Goal: Transaction & Acquisition: Purchase product/service

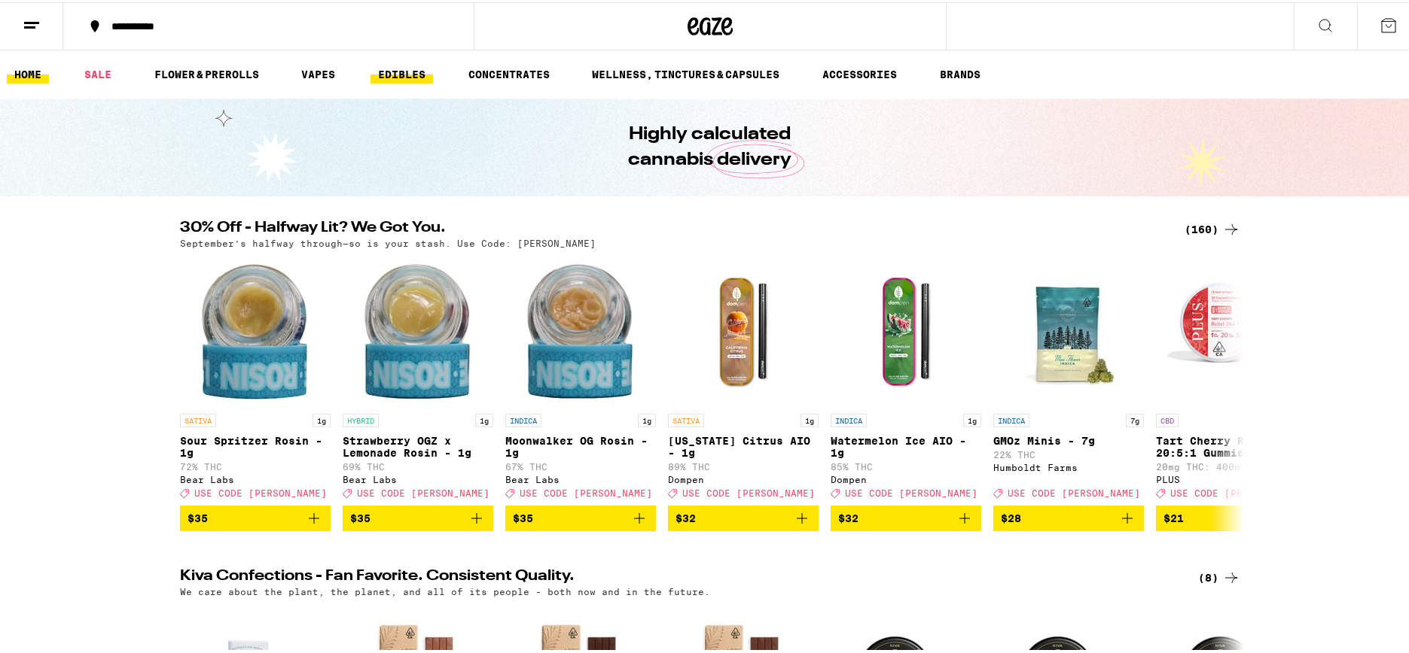
click at [401, 78] on link "EDIBLES" at bounding box center [401, 72] width 62 height 18
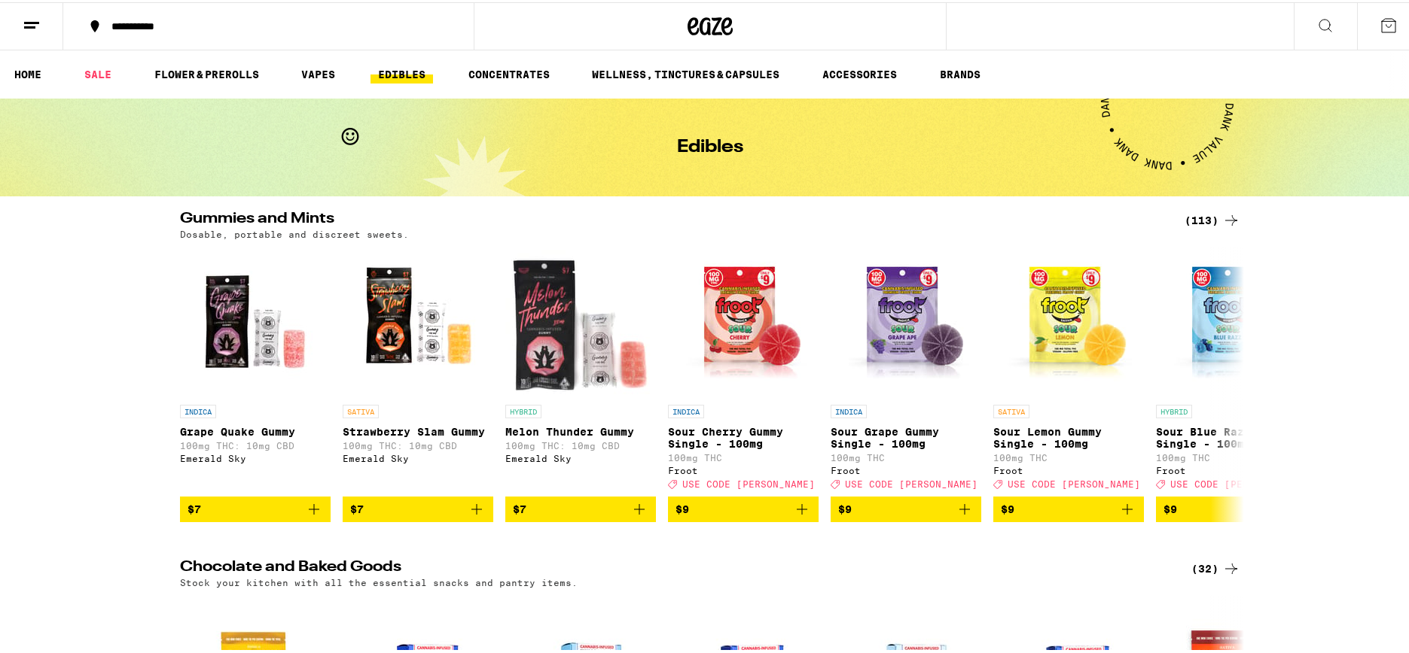
click at [1207, 223] on div "(113)" at bounding box center [1212, 218] width 56 height 18
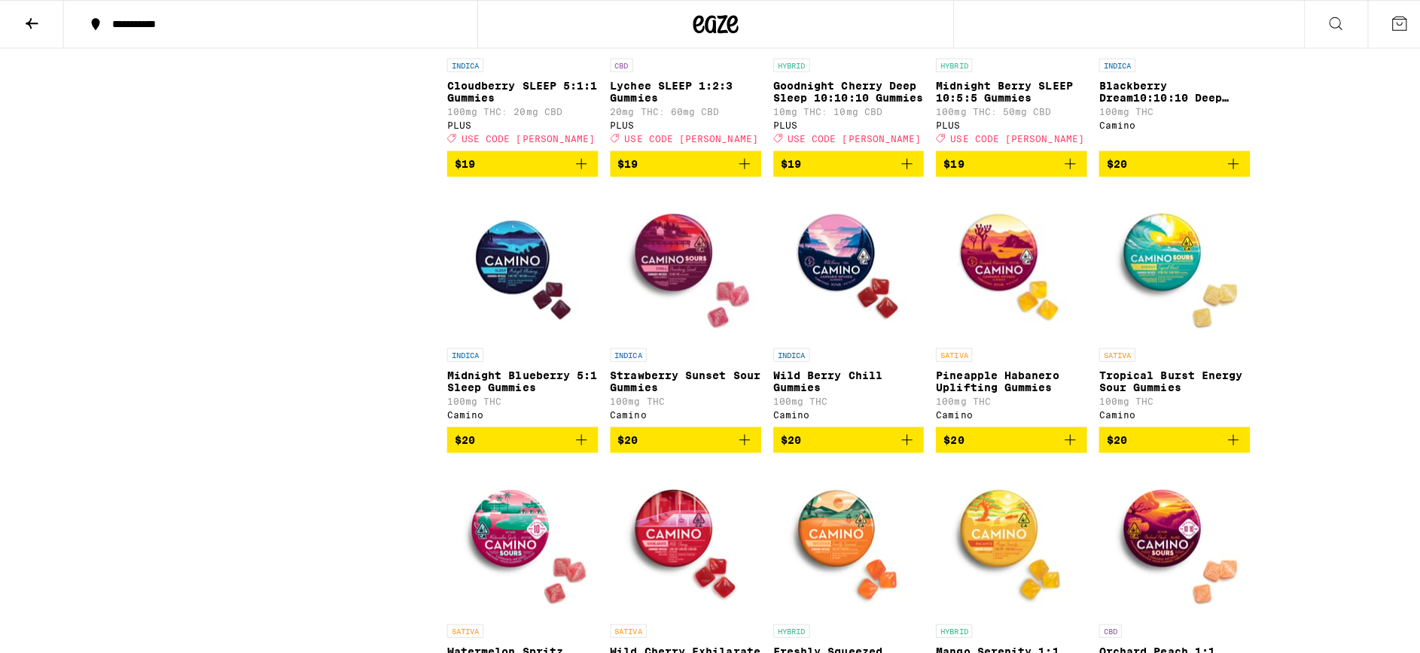
scroll to position [3689, 0]
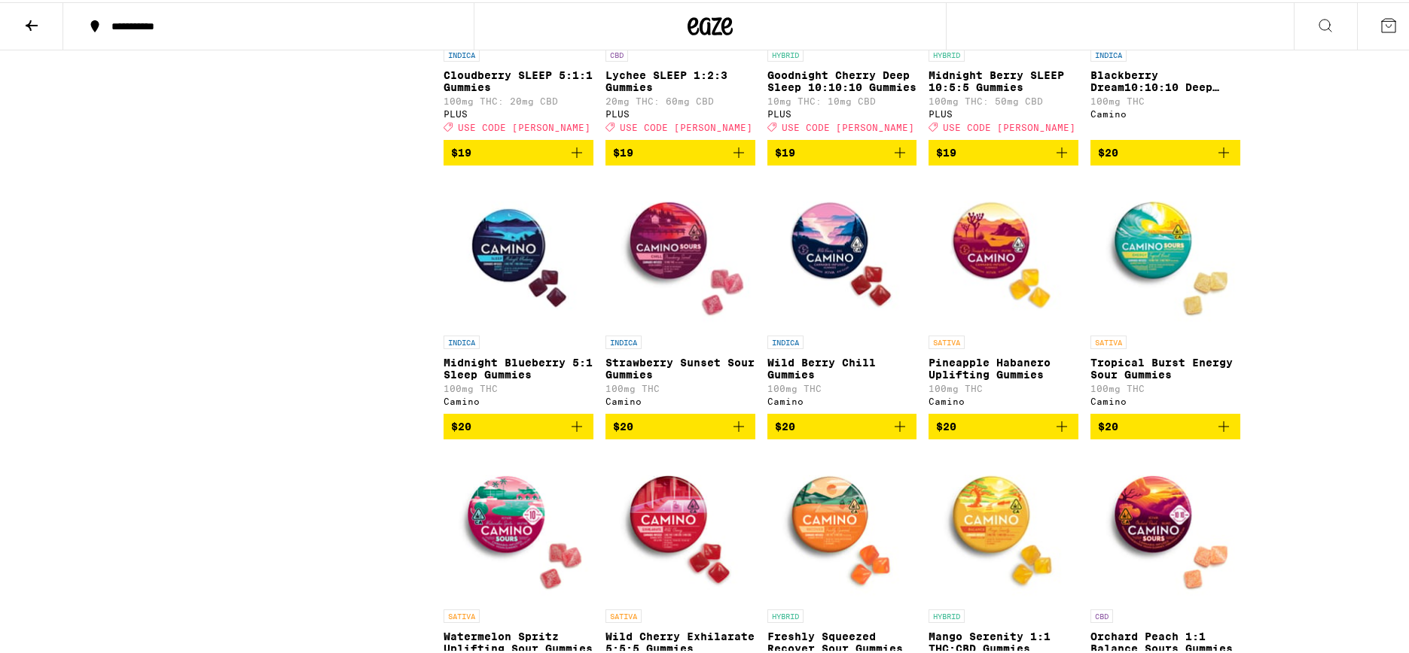
click at [674, 326] on img "Open page for Strawberry Sunset Sour Gummies from Camino" at bounding box center [680, 250] width 150 height 151
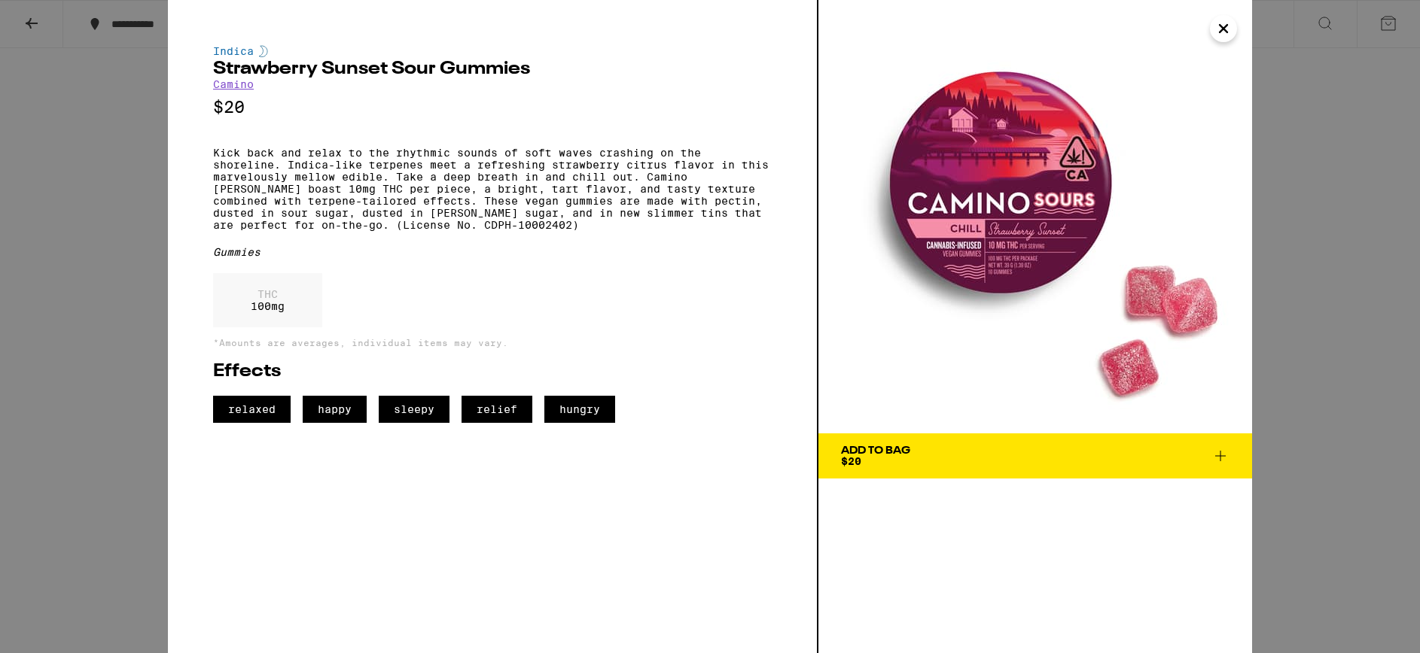
click at [863, 453] on div "Add To Bag" at bounding box center [875, 451] width 69 height 11
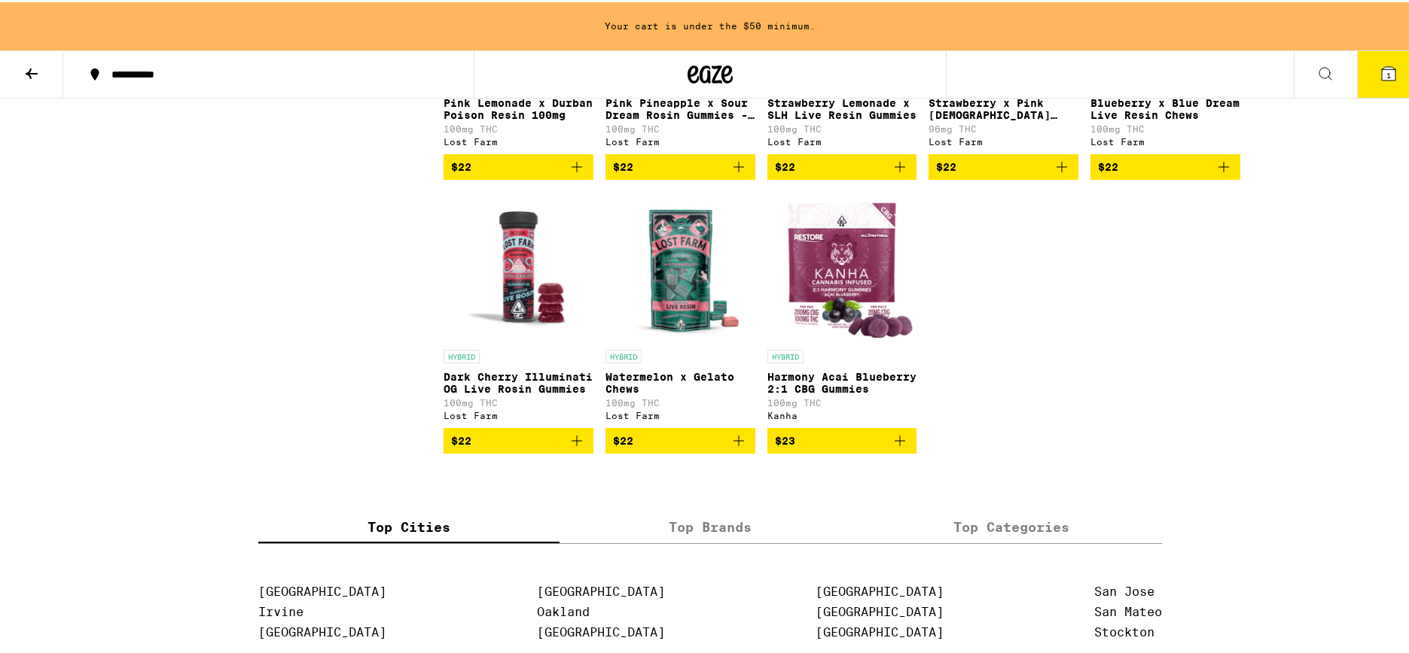
scroll to position [6297, 0]
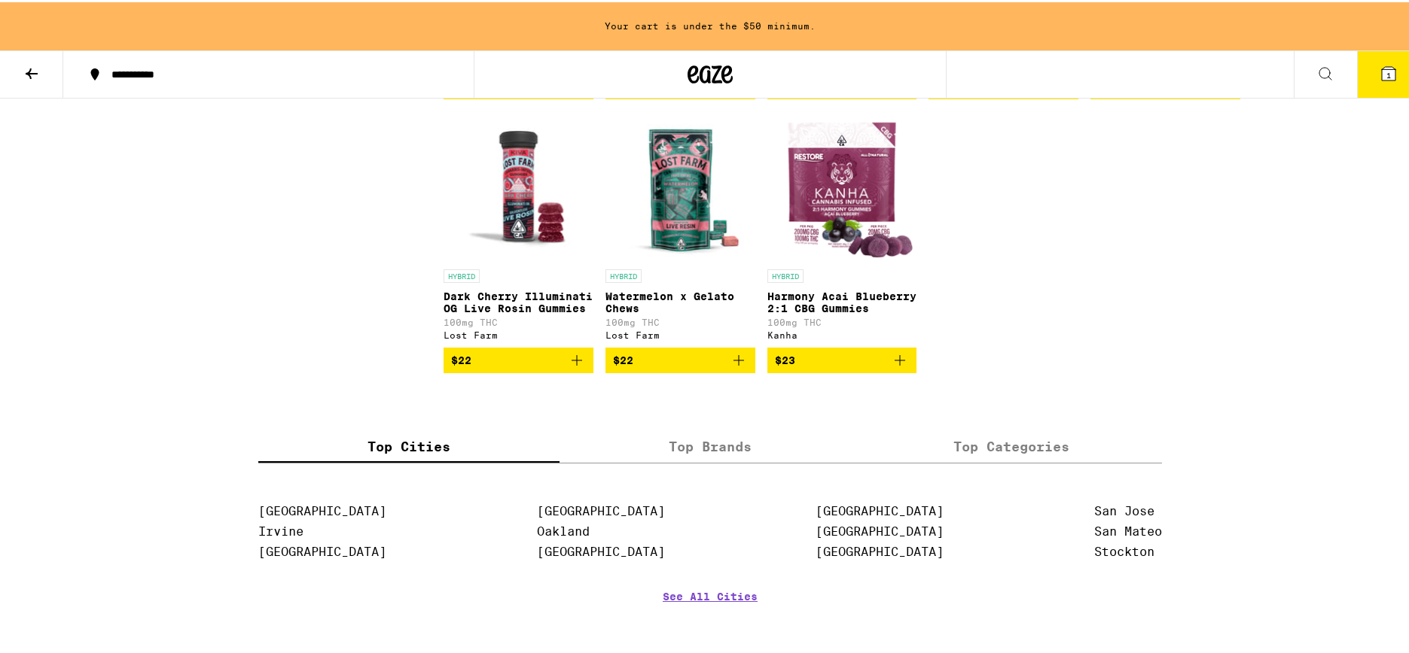
click at [521, 260] on img "Open page for Dark Cherry Illuminati OG Live Rosin Gummies from Lost Farm" at bounding box center [518, 184] width 150 height 151
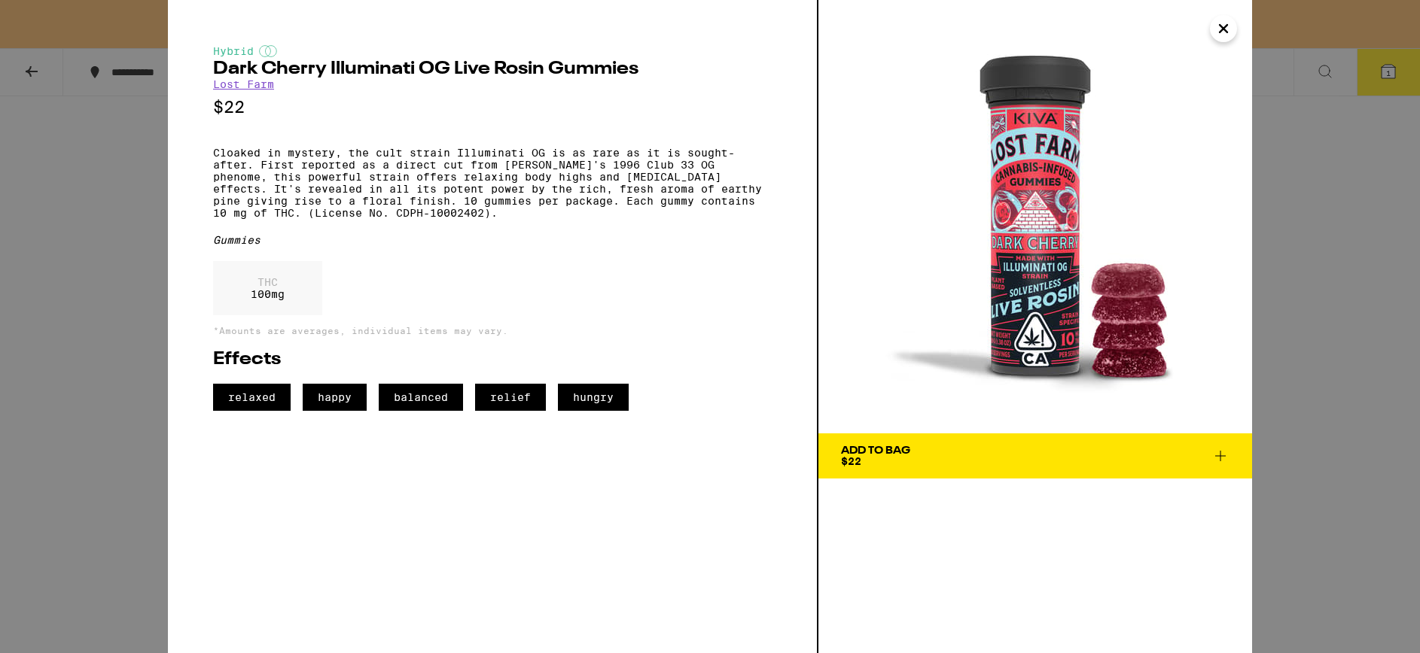
click at [888, 456] on div "Add To Bag" at bounding box center [875, 451] width 69 height 11
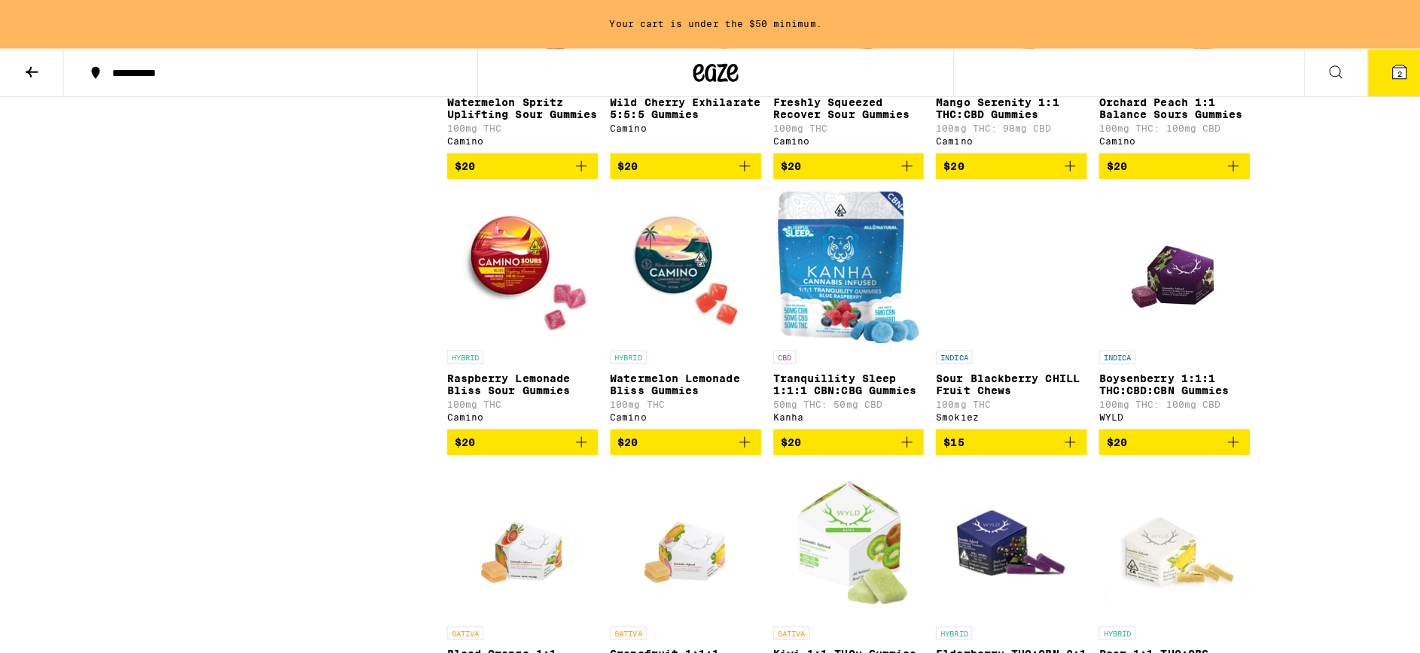
scroll to position [4264, 0]
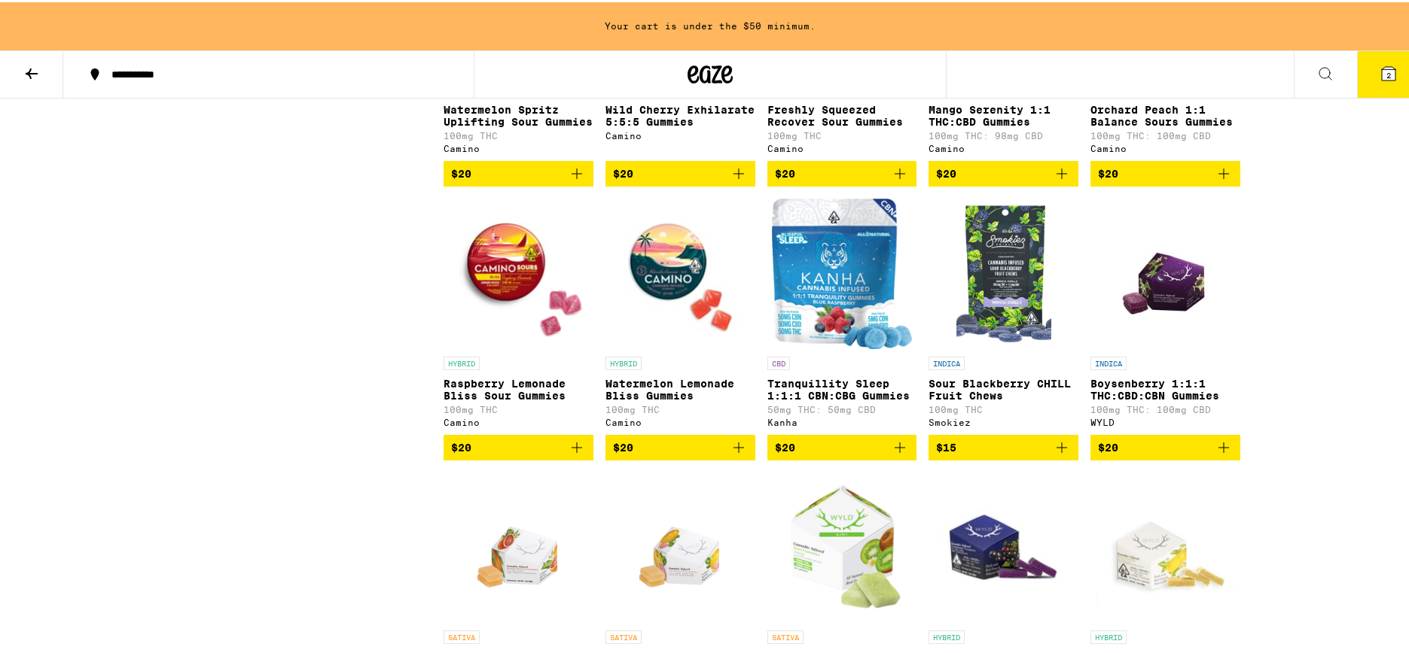
click at [689, 347] on img "Open page for Watermelon Lemonade Bliss Gummies from Camino" at bounding box center [680, 271] width 150 height 151
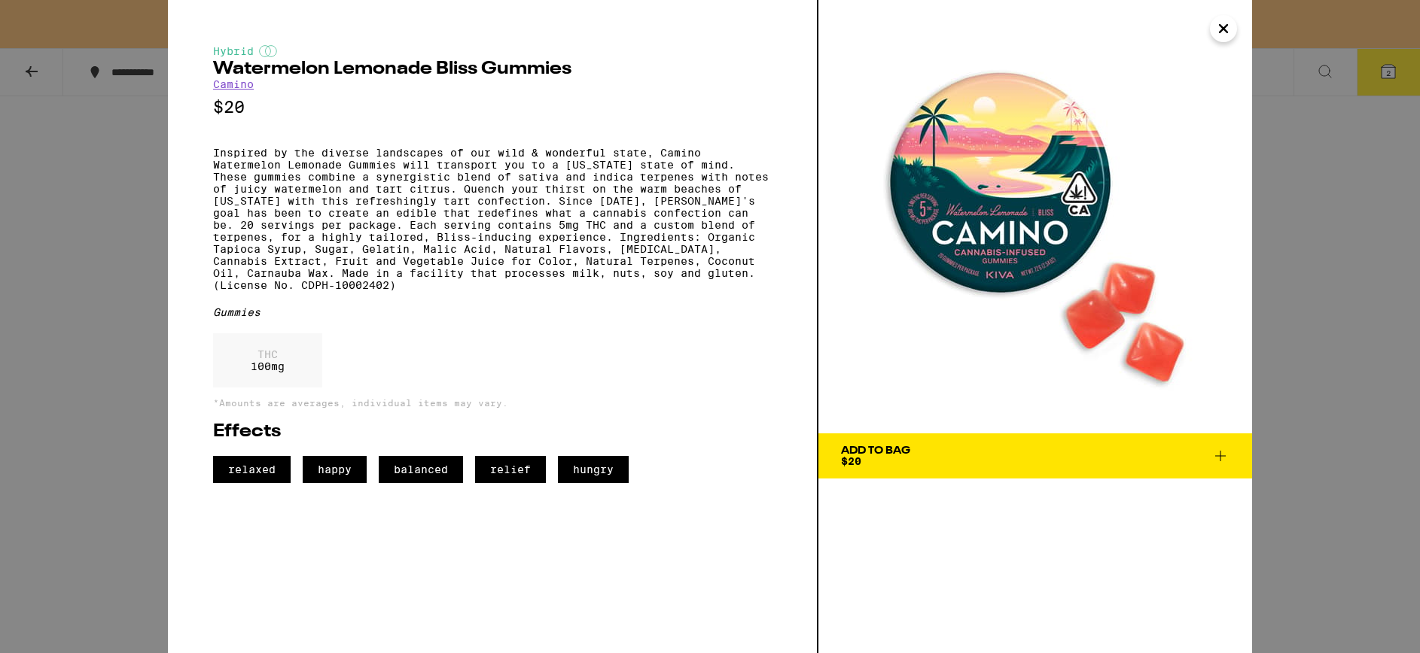
click at [921, 450] on span "Add To Bag $20" at bounding box center [1035, 456] width 388 height 21
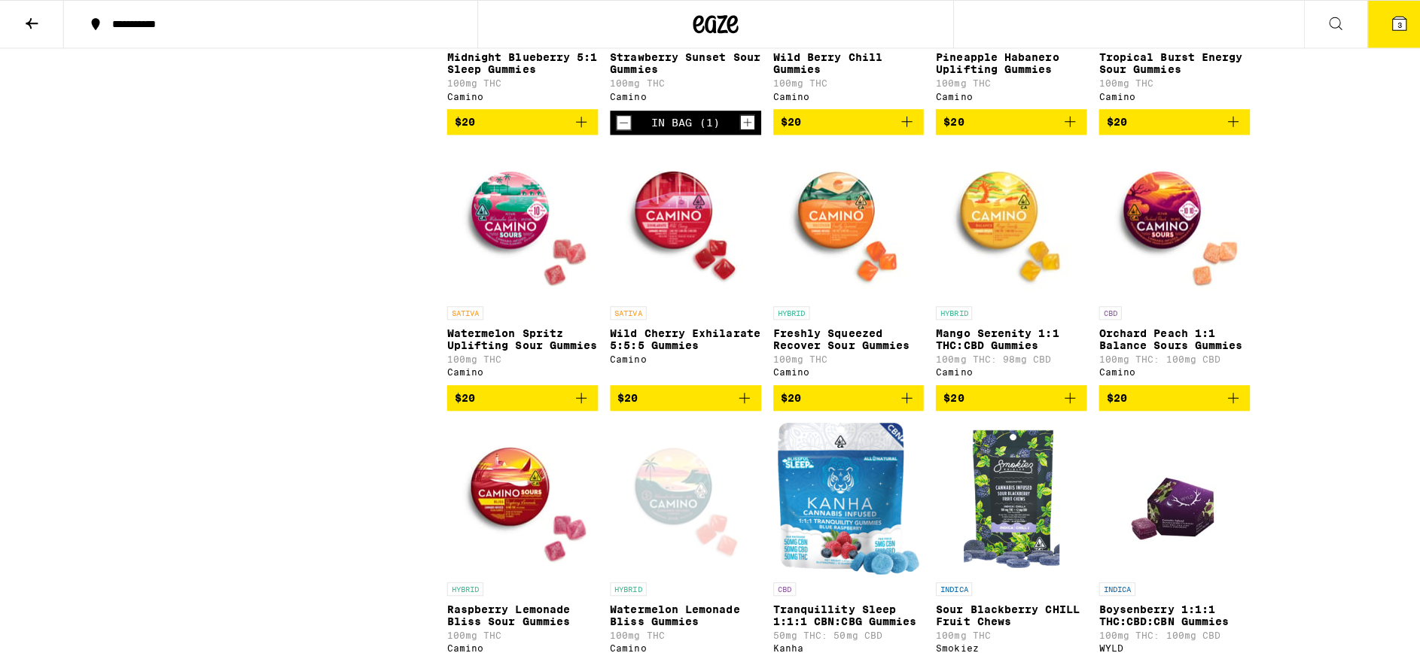
scroll to position [3990, 0]
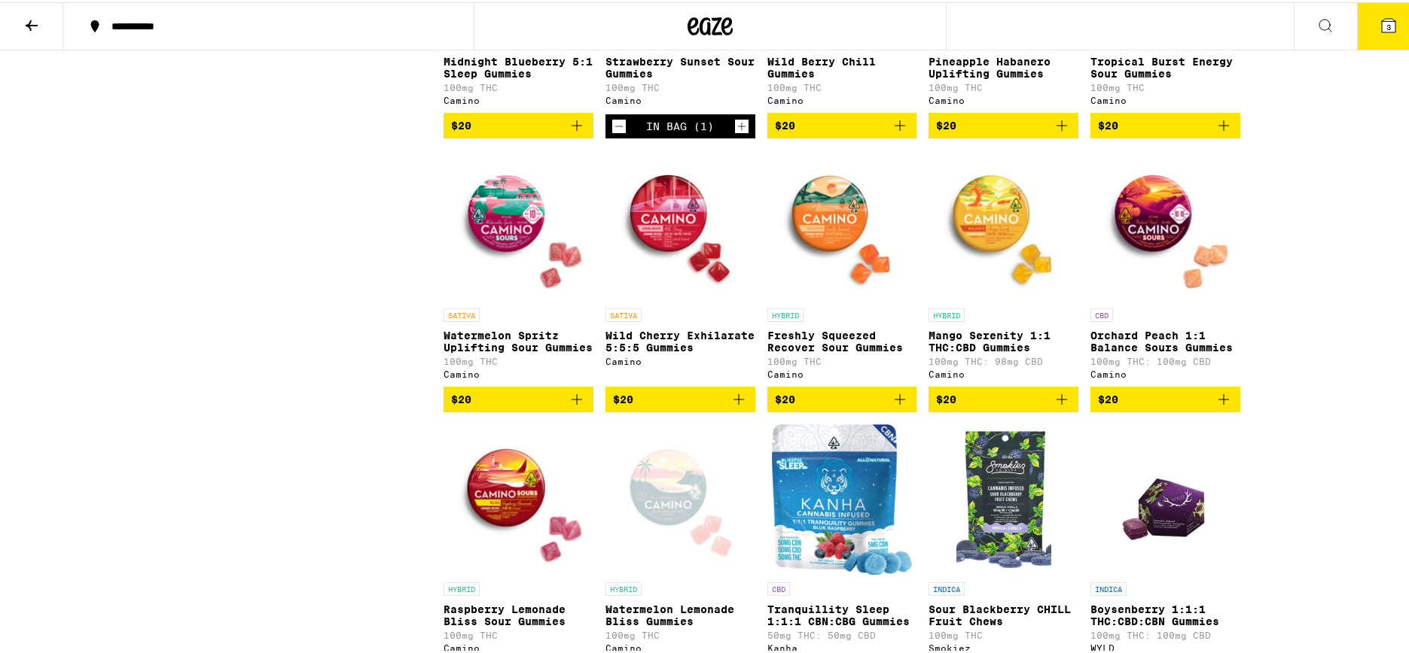
click at [483, 299] on img "Open page for Watermelon Spritz Uplifting Sour Gummies from Camino" at bounding box center [518, 223] width 150 height 151
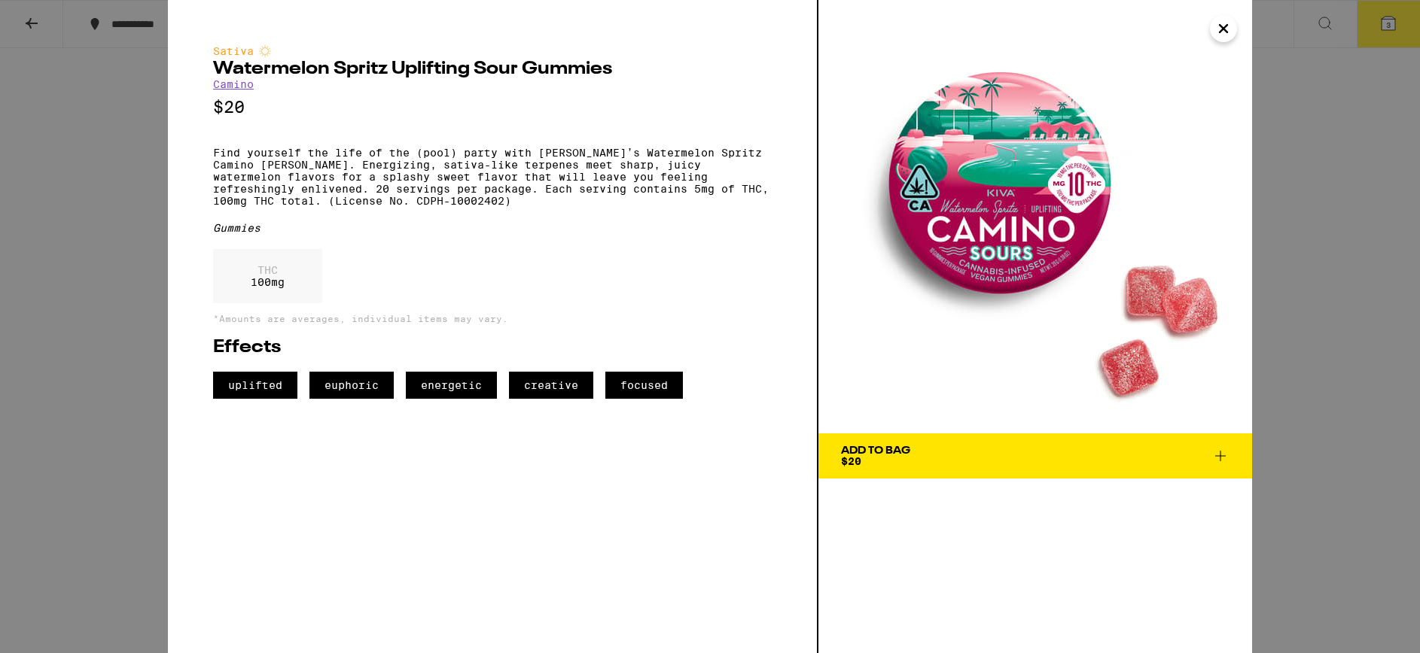
click at [892, 462] on div "Add To Bag $20" at bounding box center [875, 456] width 69 height 21
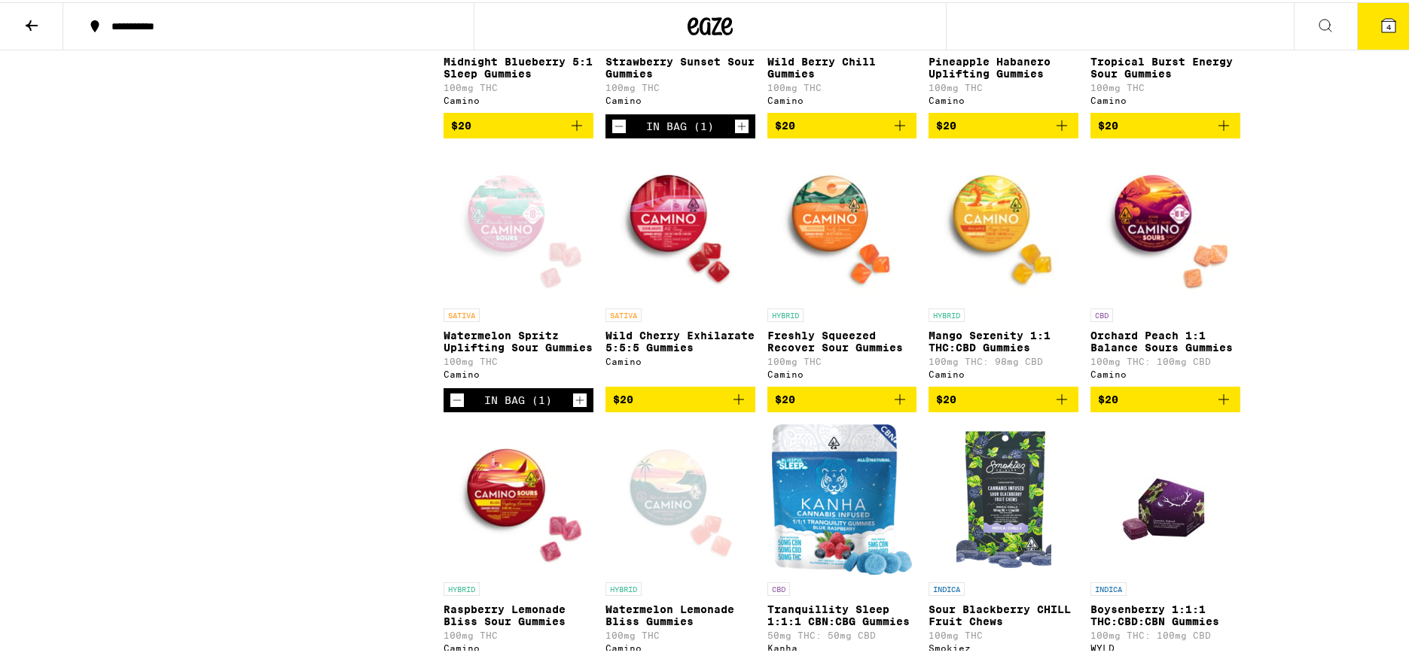
click at [1381, 17] on icon at bounding box center [1388, 24] width 14 height 14
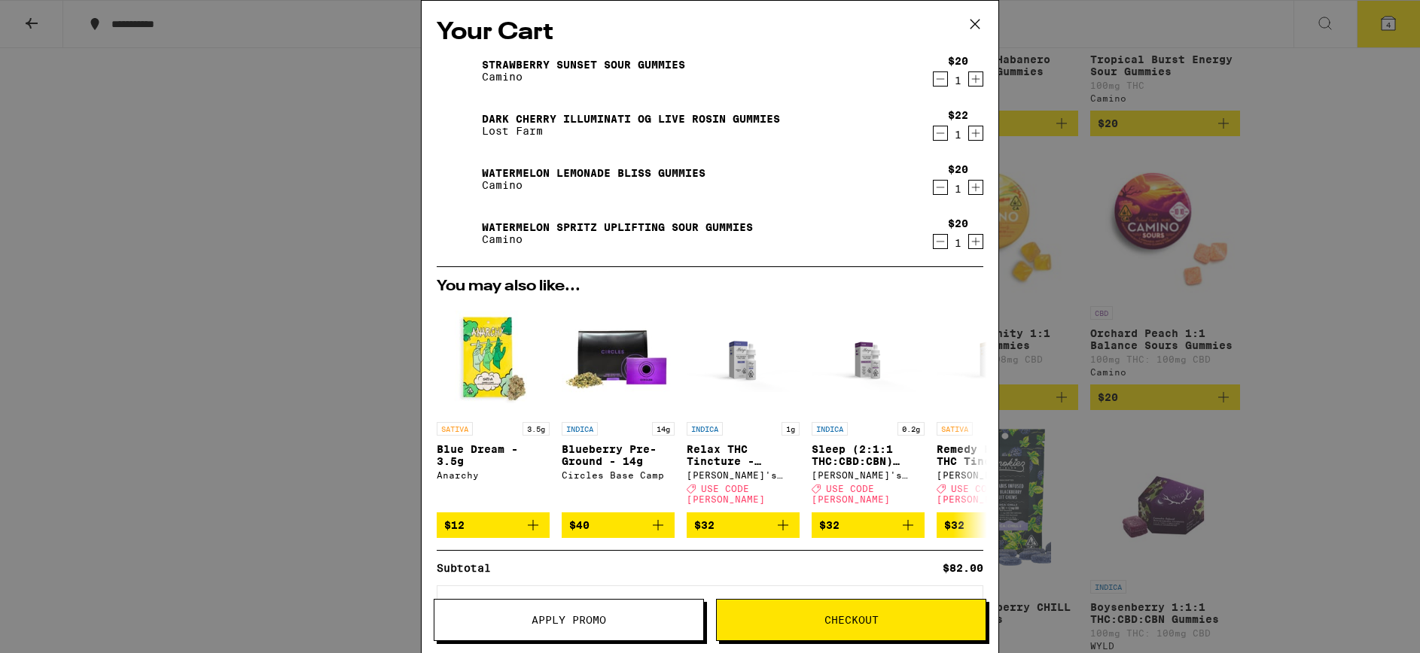
click at [831, 615] on span "Checkout" at bounding box center [851, 620] width 54 height 11
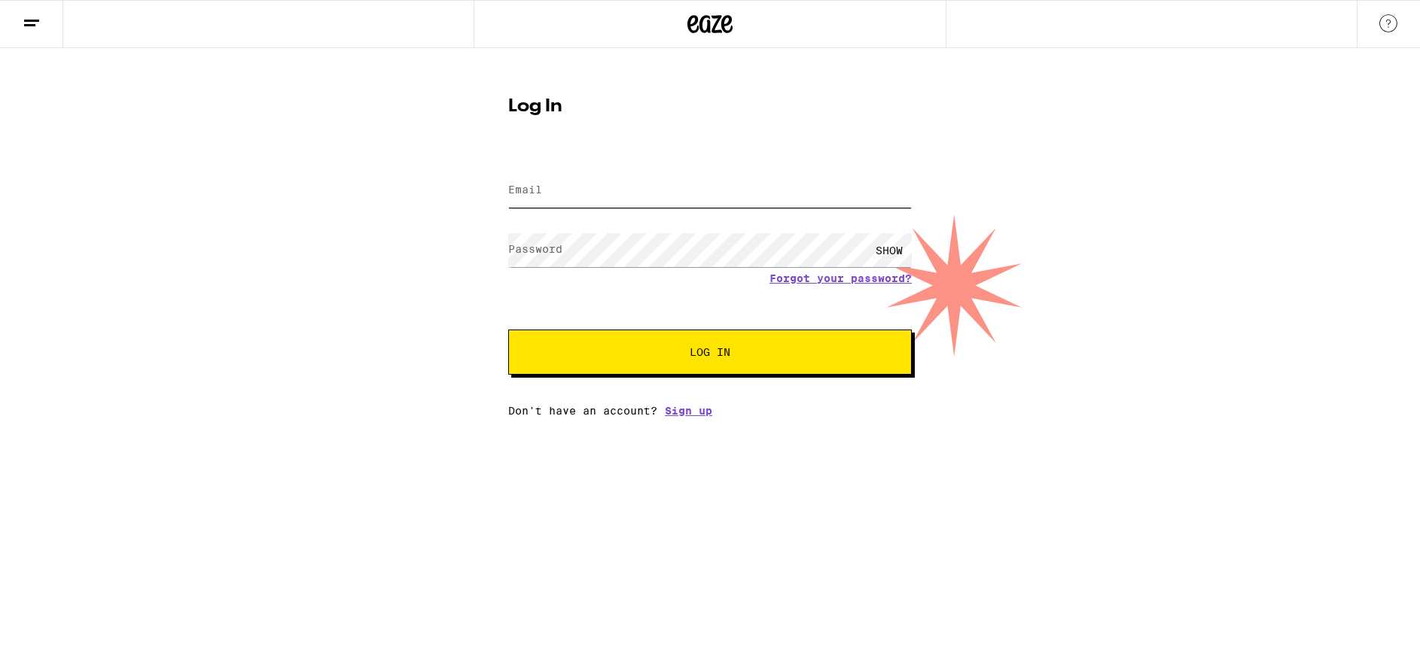
click at [659, 193] on input "Email" at bounding box center [710, 191] width 404 height 34
type input "[EMAIL_ADDRESS][DOMAIN_NAME]"
click at [508, 330] on button "Log In" at bounding box center [710, 352] width 404 height 45
